Goal: Information Seeking & Learning: Learn about a topic

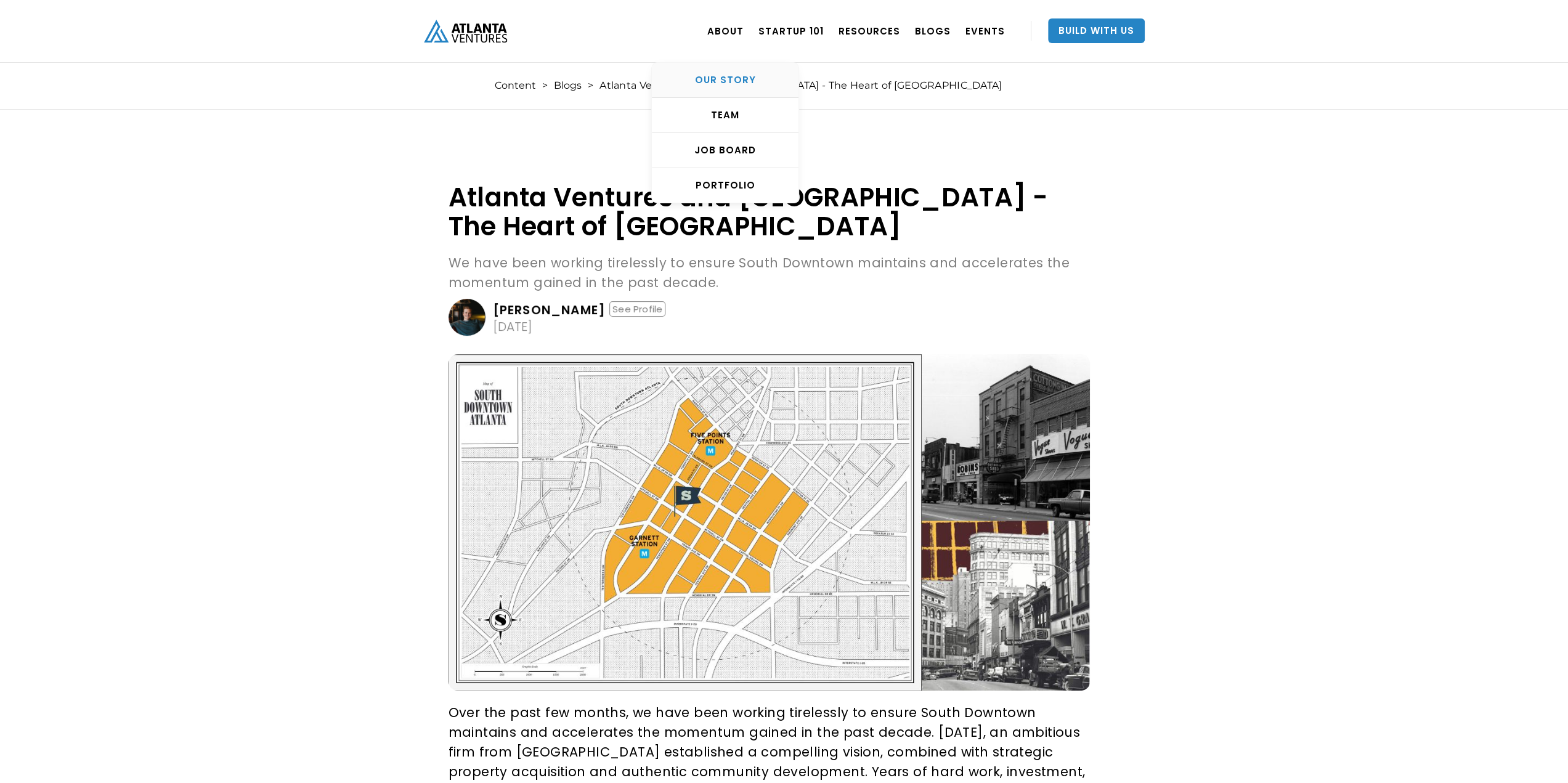
click at [734, 80] on div "OUR STORY" at bounding box center [725, 80] width 147 height 12
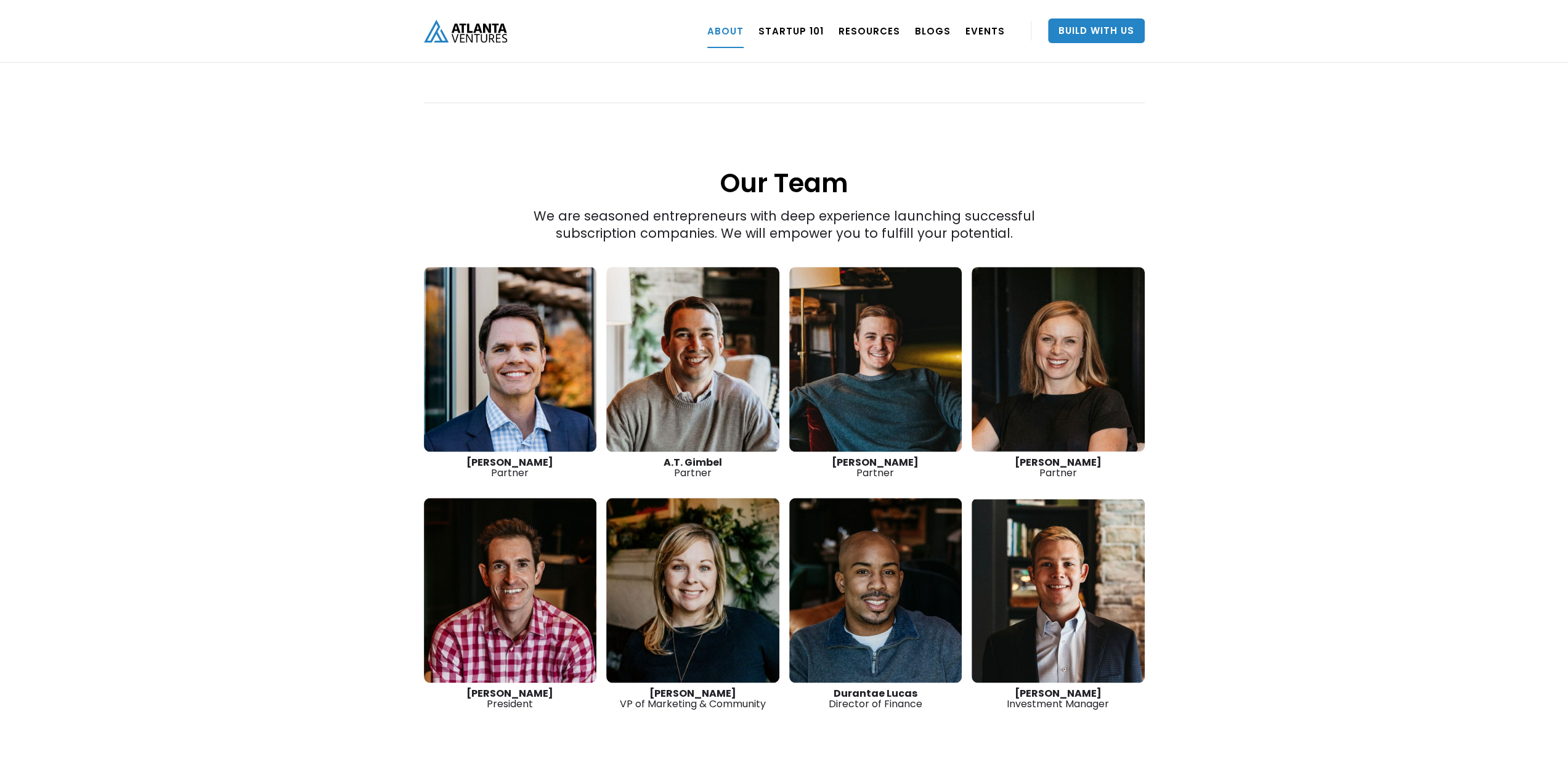
scroll to position [1601, 0]
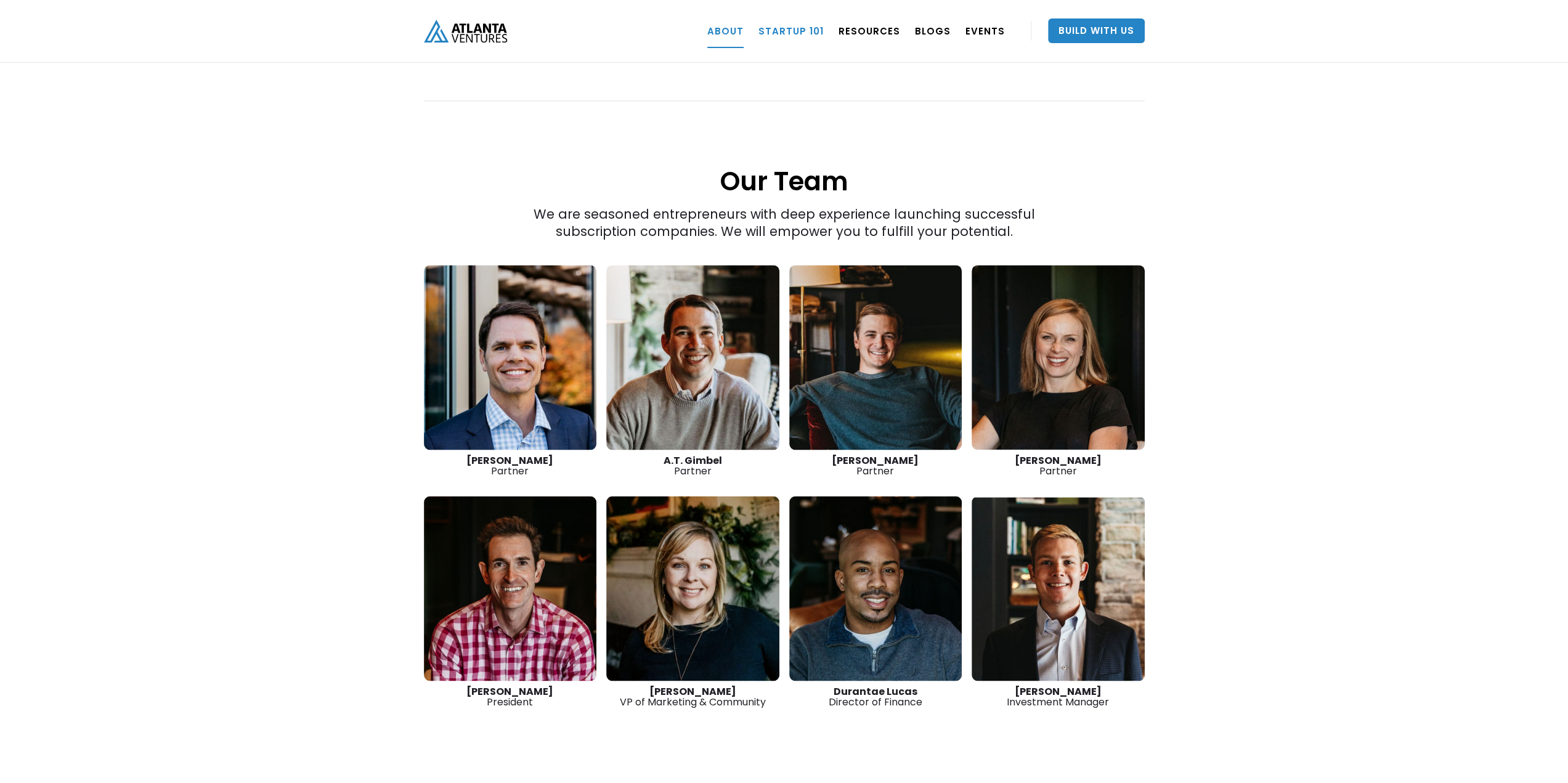
click at [808, 33] on link "Startup 101" at bounding box center [791, 31] width 65 height 35
